Goal: Task Accomplishment & Management: Use online tool/utility

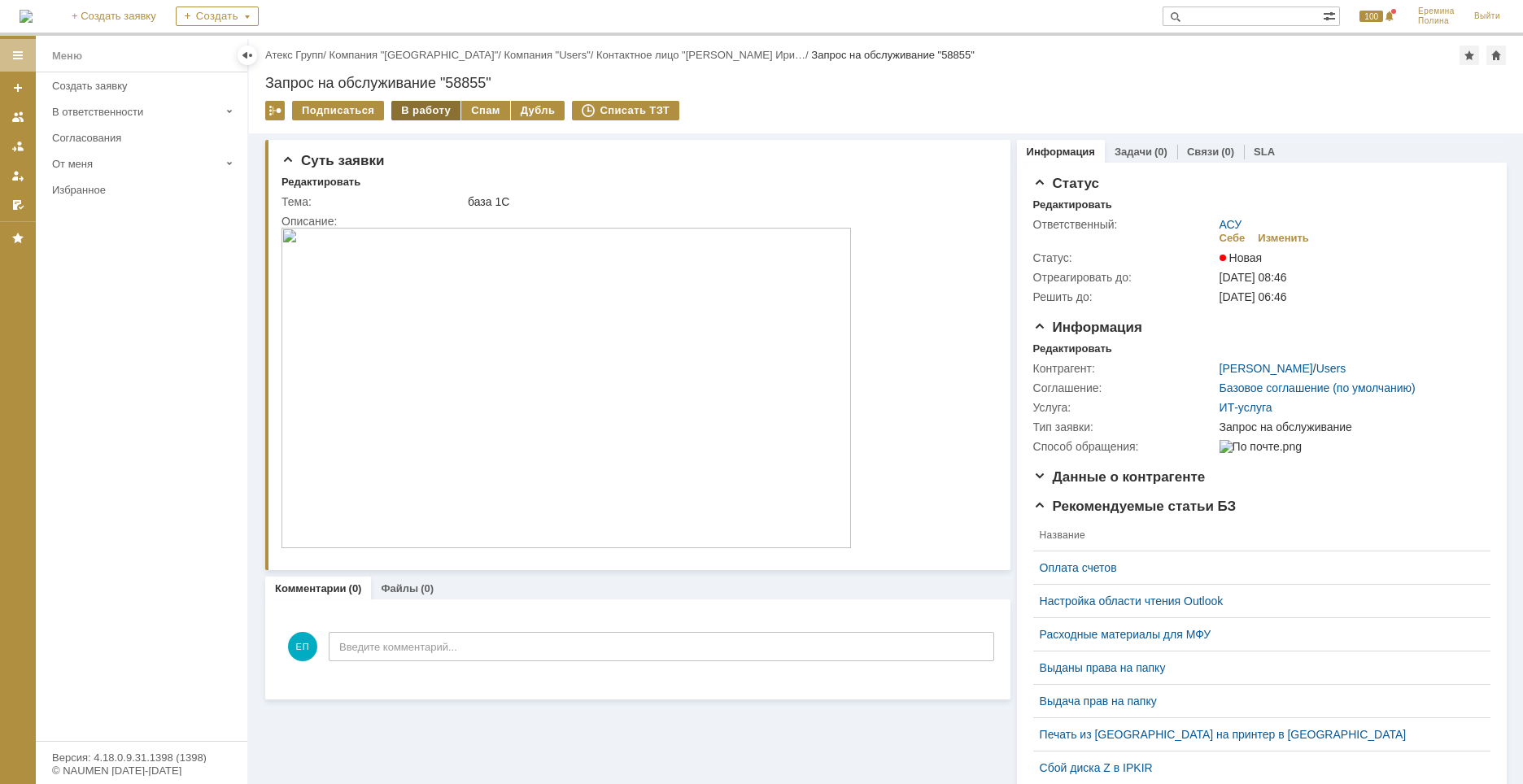
click at [424, 113] on div "В работу" at bounding box center [426, 111] width 69 height 20
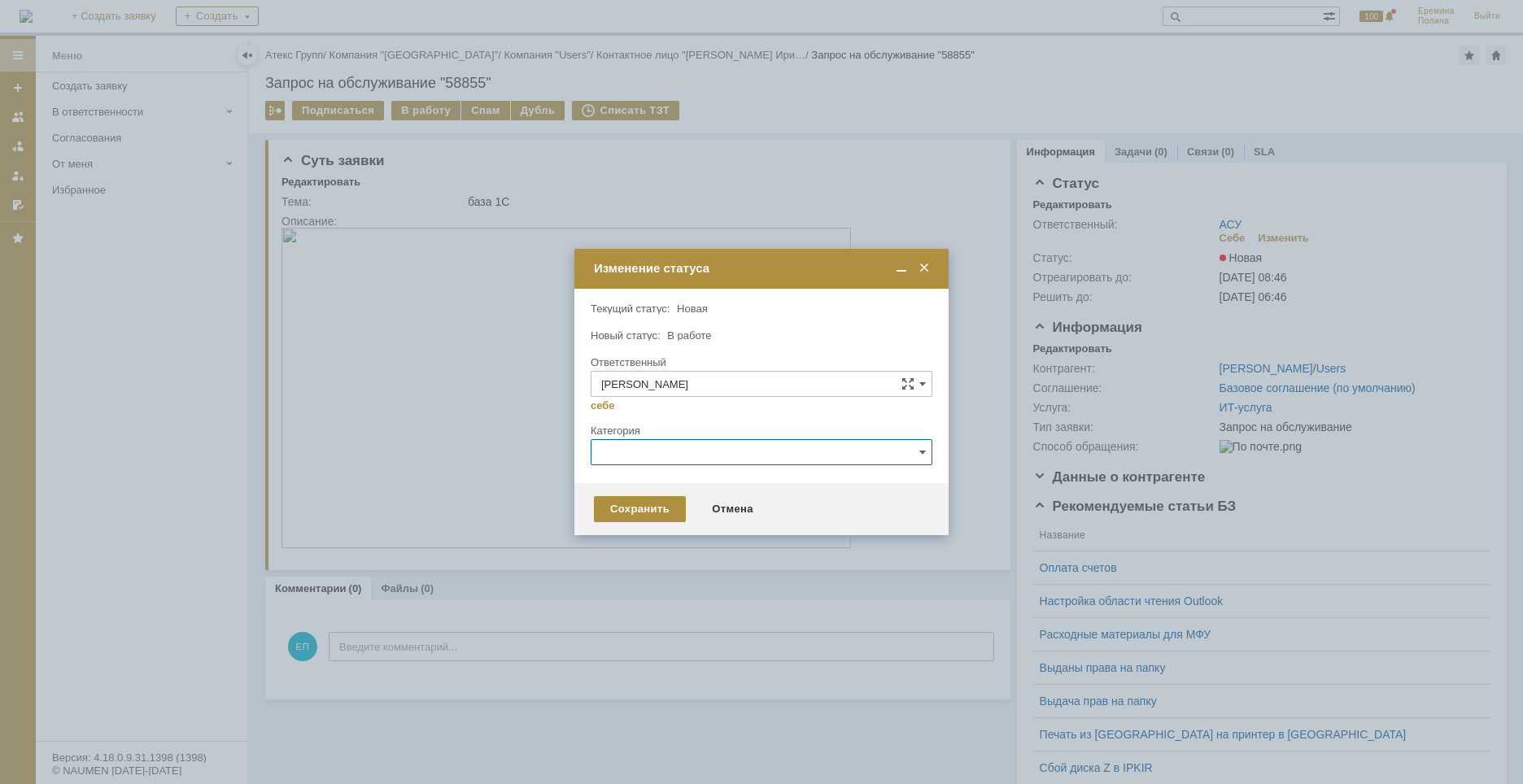
click at [613, 454] on input "text" at bounding box center [762, 453] width 342 height 26
click at [627, 513] on span "1С" at bounding box center [762, 509] width 320 height 13
type input "1С"
click at [627, 512] on div "Сохранить" at bounding box center [639, 510] width 92 height 26
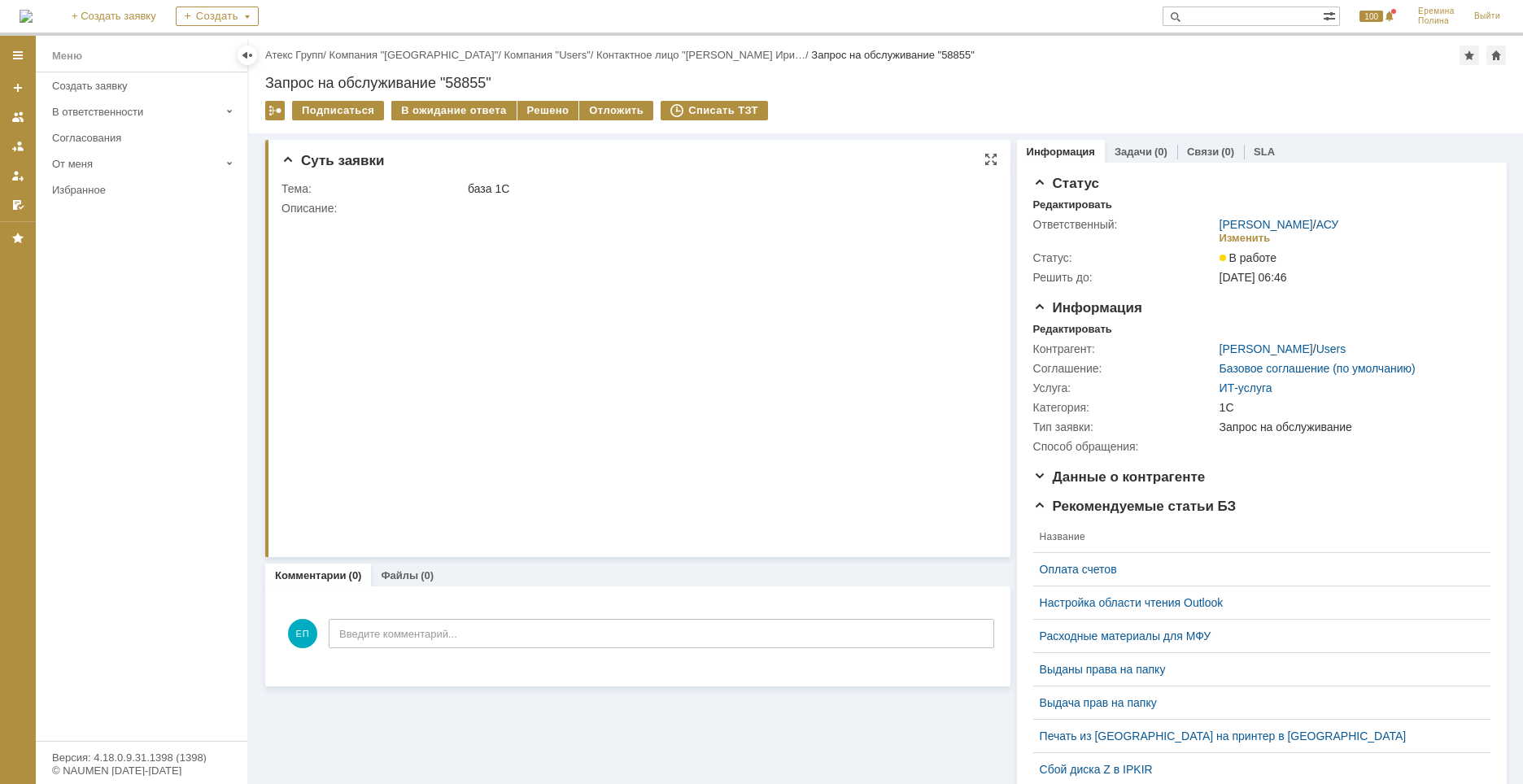
click at [587, 405] on img at bounding box center [566, 375] width 569 height 320
click at [542, 122] on div "Подписаться В ожидание ответа Решено Отложить Списать ТЗТ" at bounding box center [886, 118] width 1242 height 34
click at [541, 116] on div "Решено" at bounding box center [548, 111] width 61 height 20
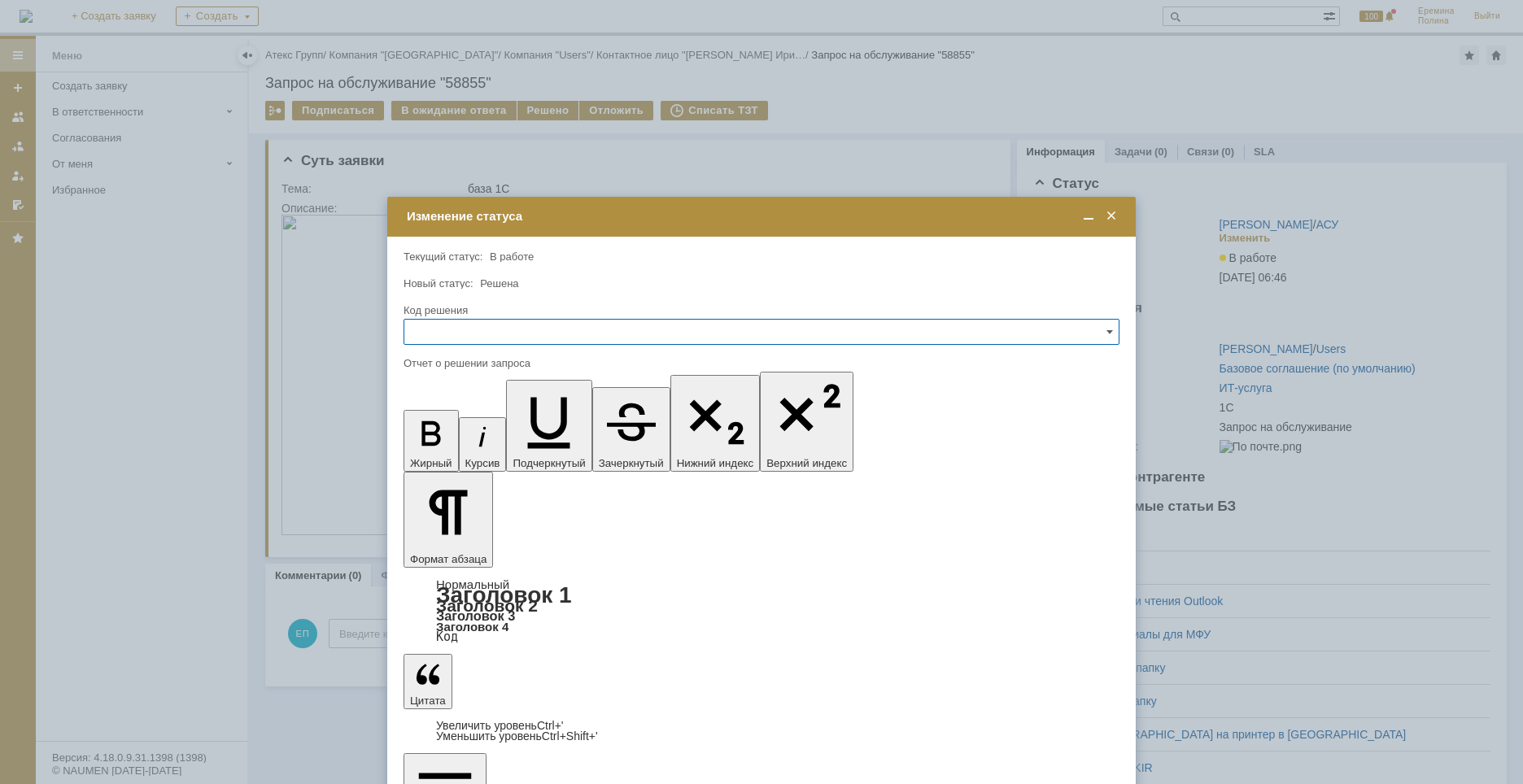
click at [586, 341] on input "text" at bounding box center [761, 332] width 716 height 26
click at [438, 440] on span "Решено" at bounding box center [762, 442] width 695 height 13
type input "Решено"
